Goal: Transaction & Acquisition: Obtain resource

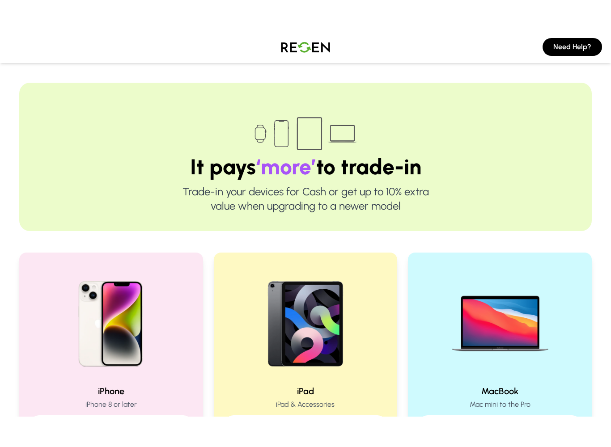
scroll to position [58, 0]
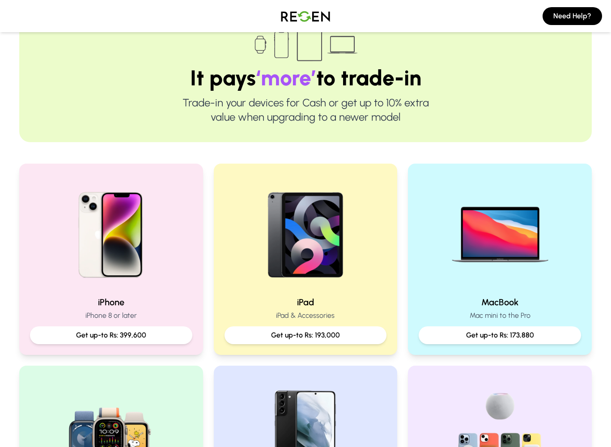
click at [74, 341] on p "Get up-to Rs: 399,600" at bounding box center [111, 335] width 148 height 11
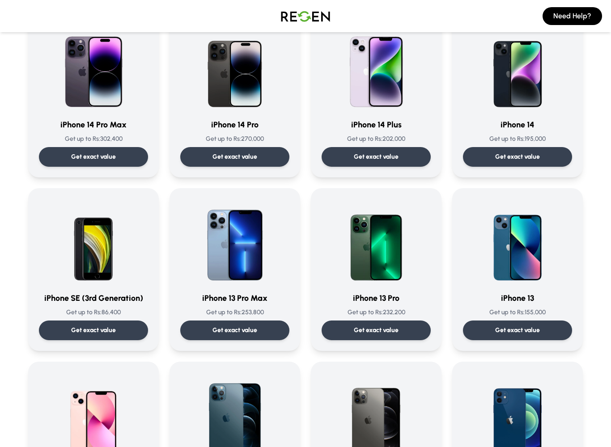
scroll to position [263, 0]
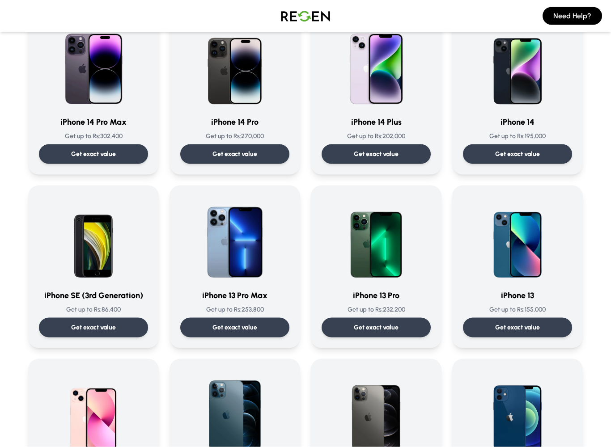
click at [76, 322] on div "Get exact value" at bounding box center [93, 328] width 109 height 20
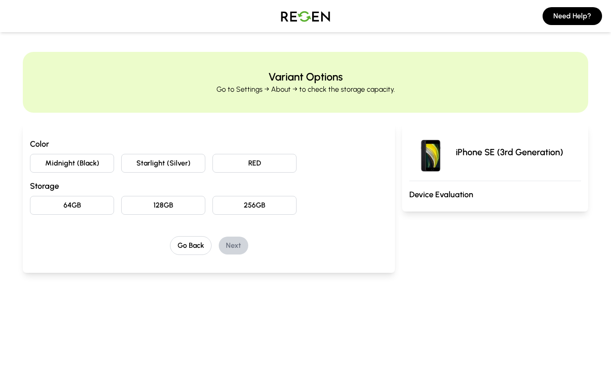
click at [45, 157] on button "Midnight (Black)" at bounding box center [72, 163] width 84 height 19
click at [70, 204] on button "64GB" at bounding box center [72, 205] width 84 height 19
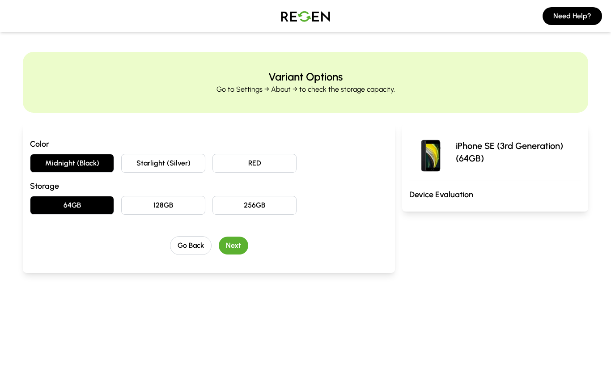
click at [232, 249] on button "Next" at bounding box center [234, 246] width 30 height 18
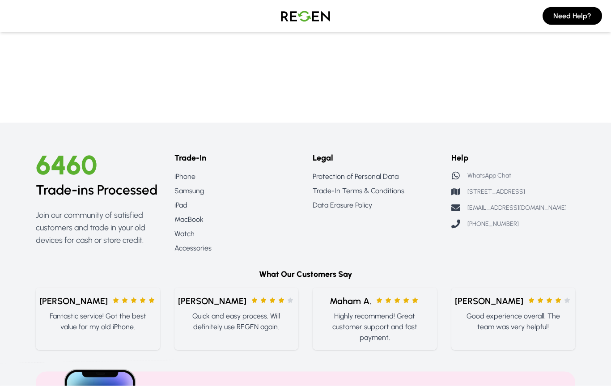
scroll to position [1310, 0]
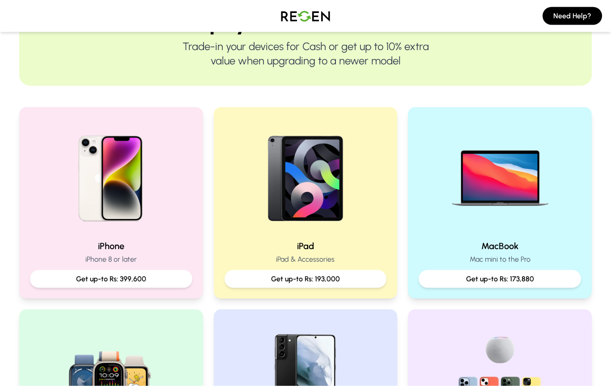
scroll to position [105, 0]
